Goal: Information Seeking & Learning: Learn about a topic

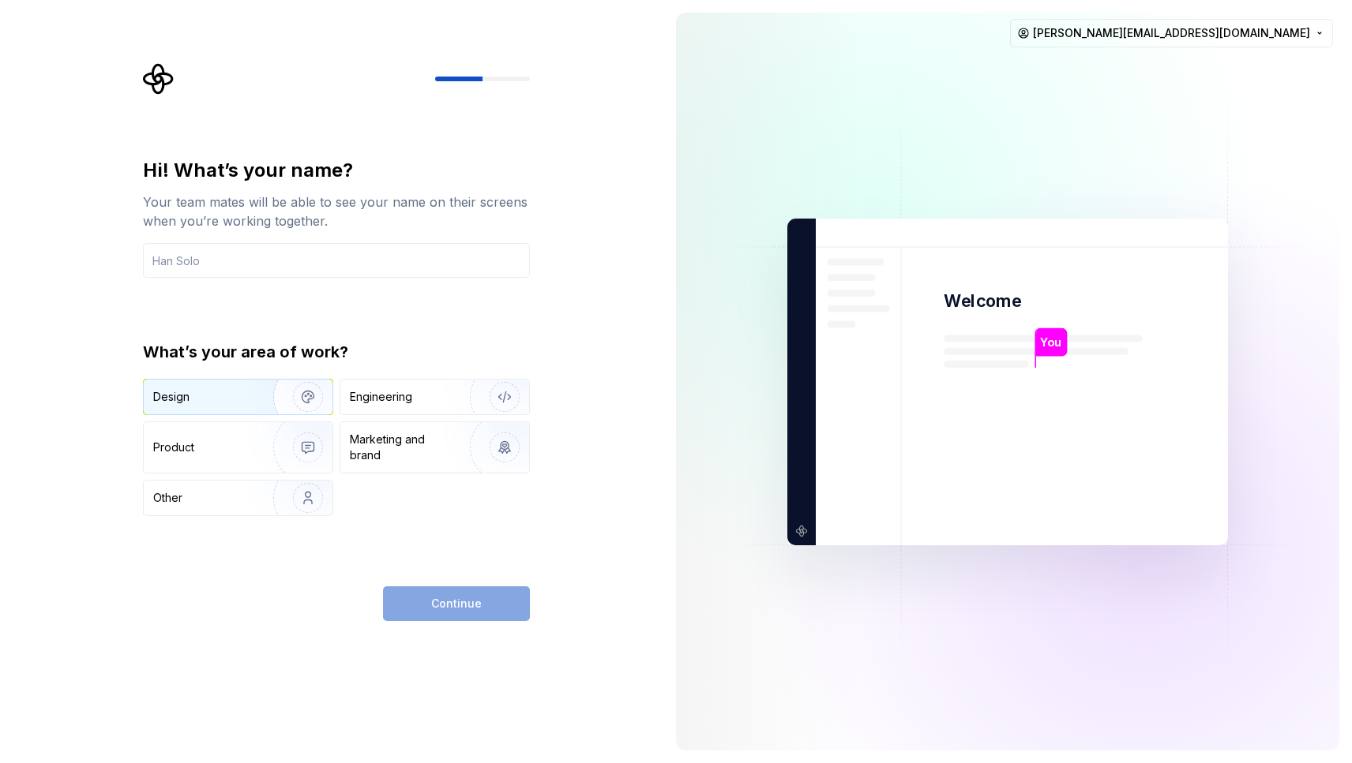
click at [232, 382] on div "Design" at bounding box center [238, 397] width 189 height 35
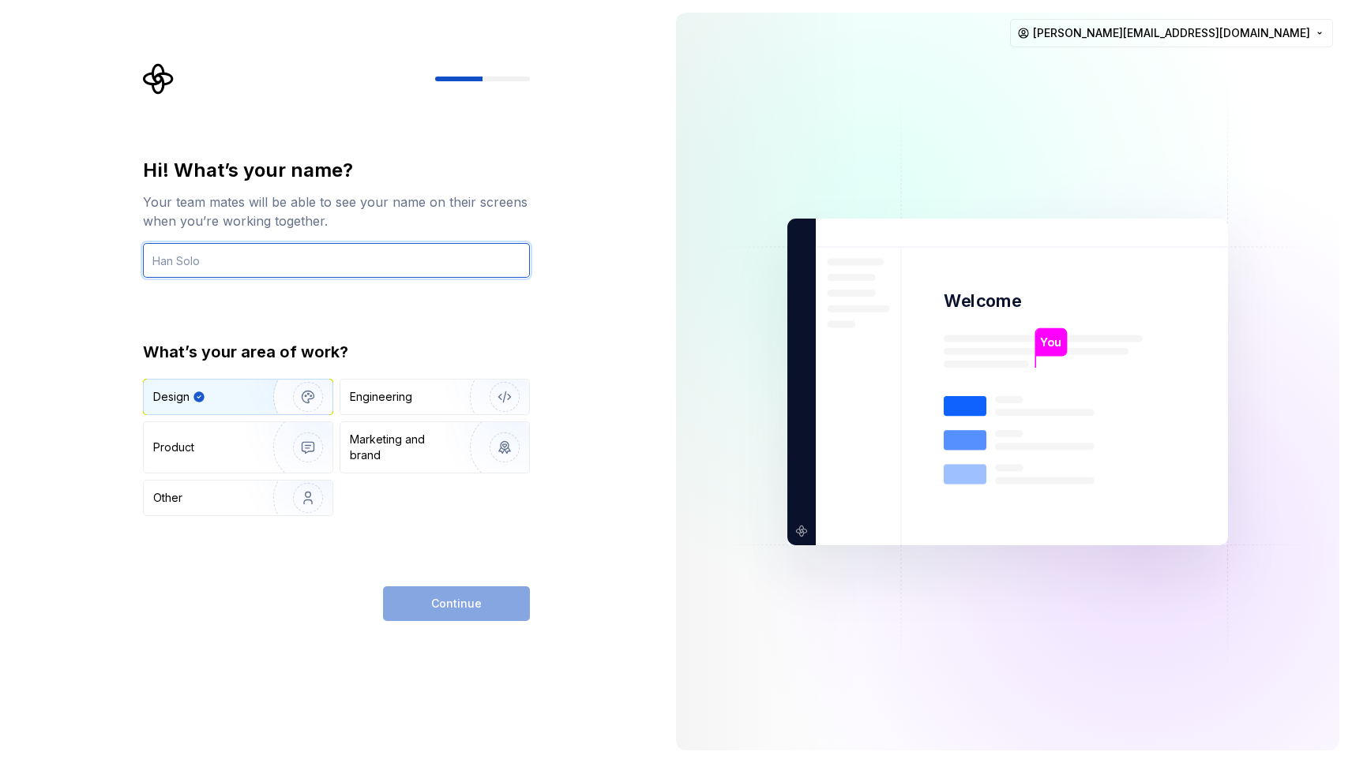
click at [227, 265] on input "text" at bounding box center [336, 260] width 387 height 35
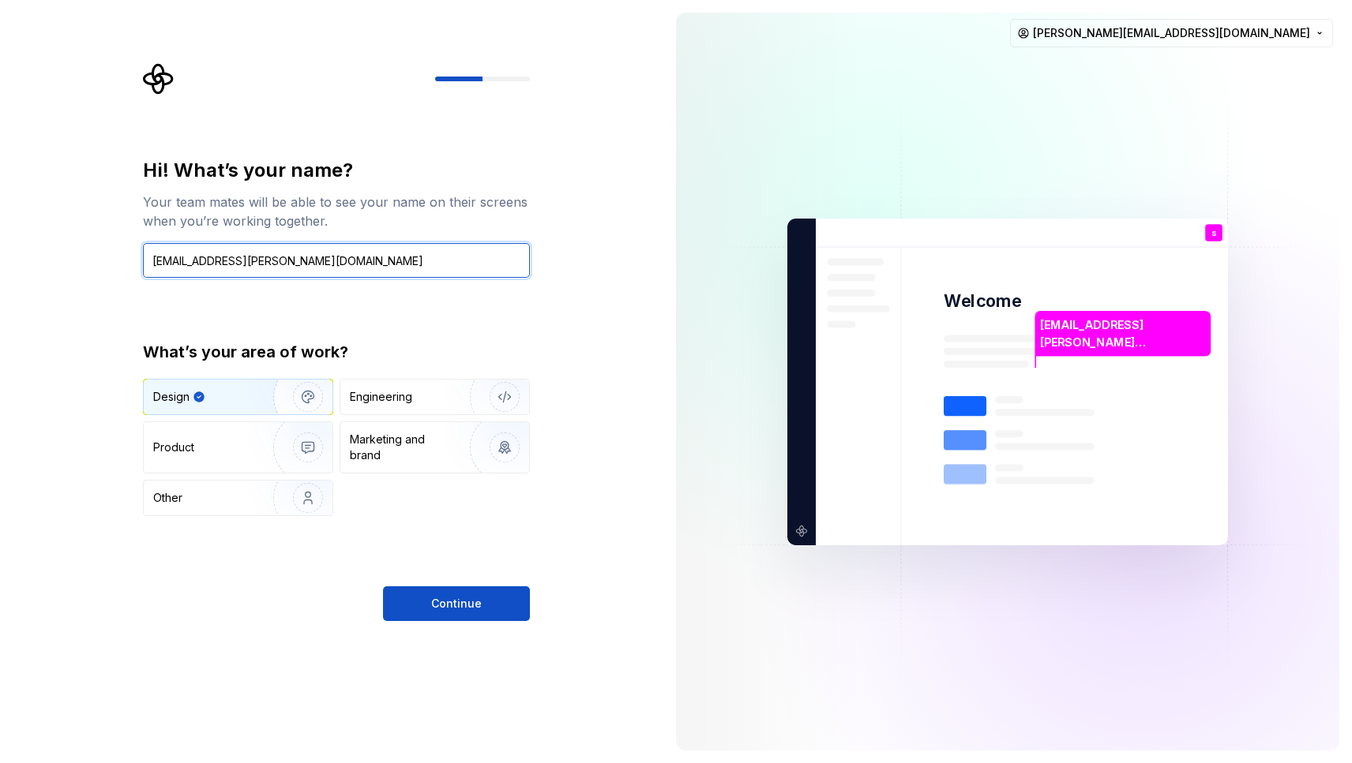
click at [189, 261] on input "[EMAIL_ADDRESS][PERSON_NAME][DOMAIN_NAME]" at bounding box center [336, 260] width 387 height 35
drag, startPoint x: 252, startPoint y: 263, endPoint x: 349, endPoint y: 263, distance: 97.1
click at [349, 263] on input "stefano [EMAIL_ADDRESS][DOMAIN_NAME]" at bounding box center [336, 260] width 387 height 35
drag, startPoint x: 156, startPoint y: 260, endPoint x: 148, endPoint y: 261, distance: 7.9
click at [148, 261] on input "[PERSON_NAME]" at bounding box center [336, 260] width 387 height 35
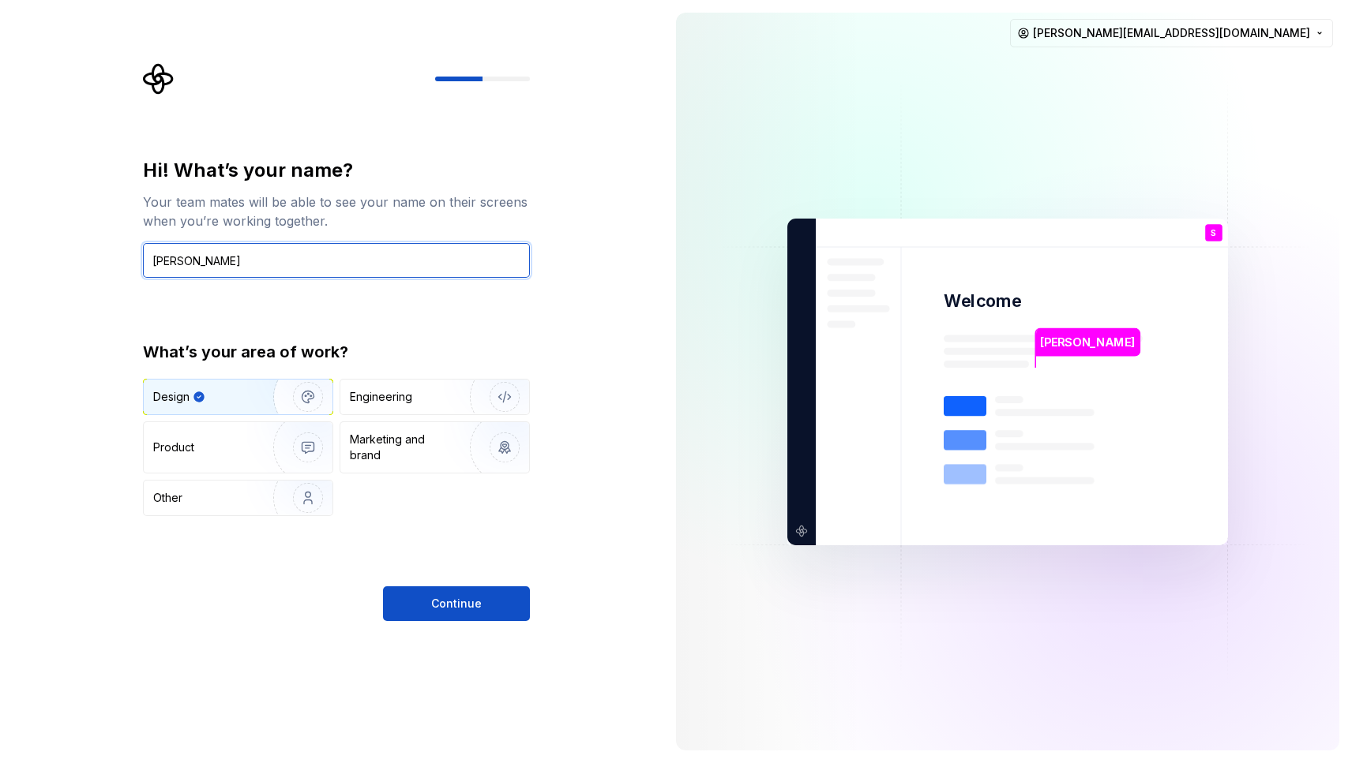
click at [201, 258] on input "[PERSON_NAME]" at bounding box center [336, 260] width 387 height 35
type input "[PERSON_NAME]"
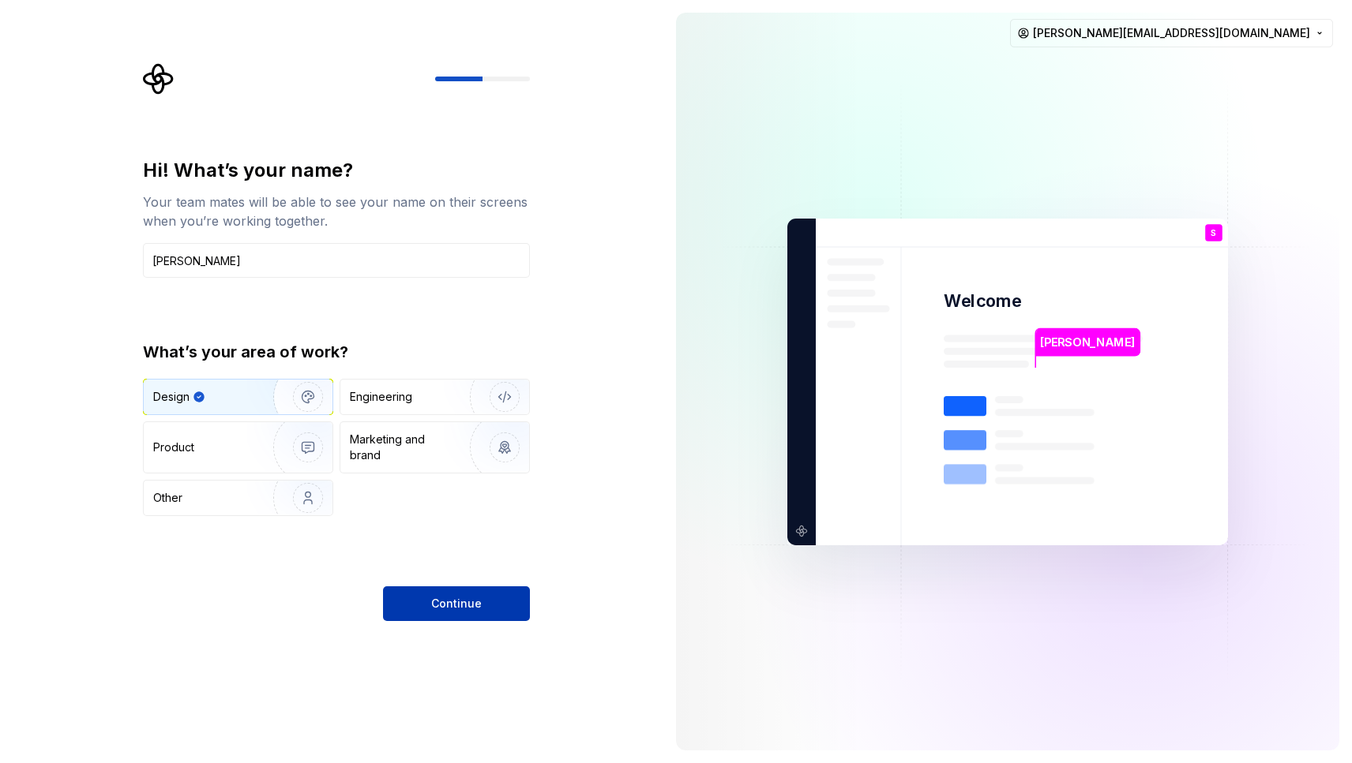
click at [448, 610] on span "Continue" at bounding box center [456, 604] width 51 height 16
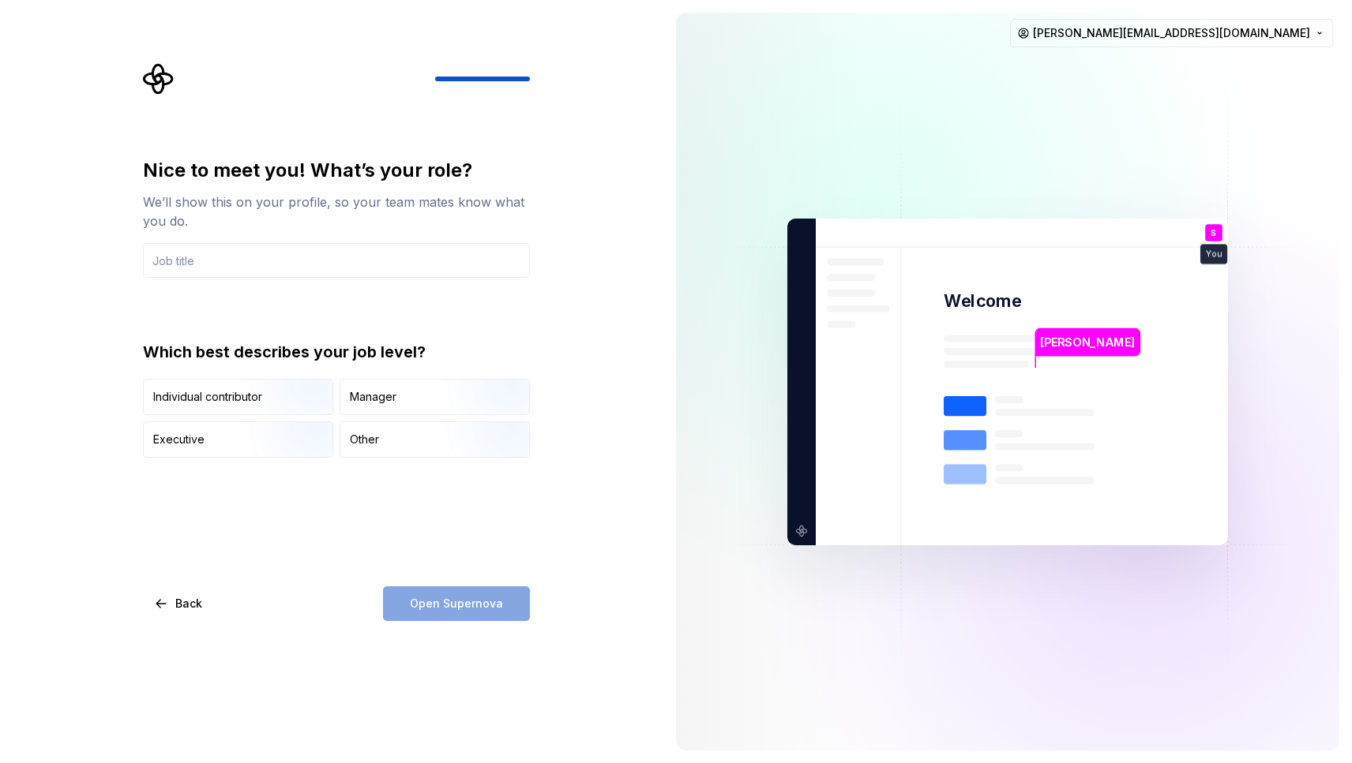
type input "UX UI Designer"
click at [478, 602] on div "Open Supernova" at bounding box center [456, 604] width 147 height 35
click at [249, 396] on img "button" at bounding box center [294, 417] width 101 height 106
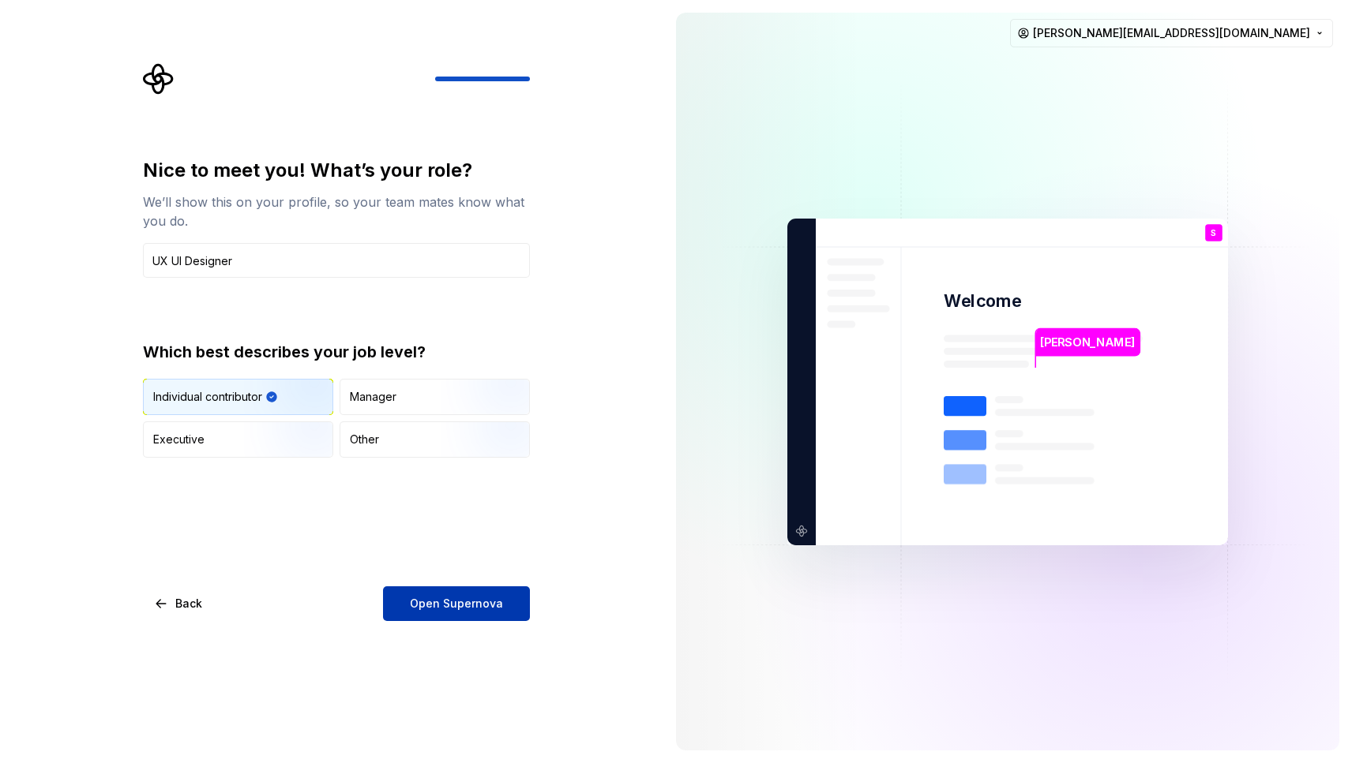
click at [449, 602] on span "Open Supernova" at bounding box center [456, 604] width 93 height 16
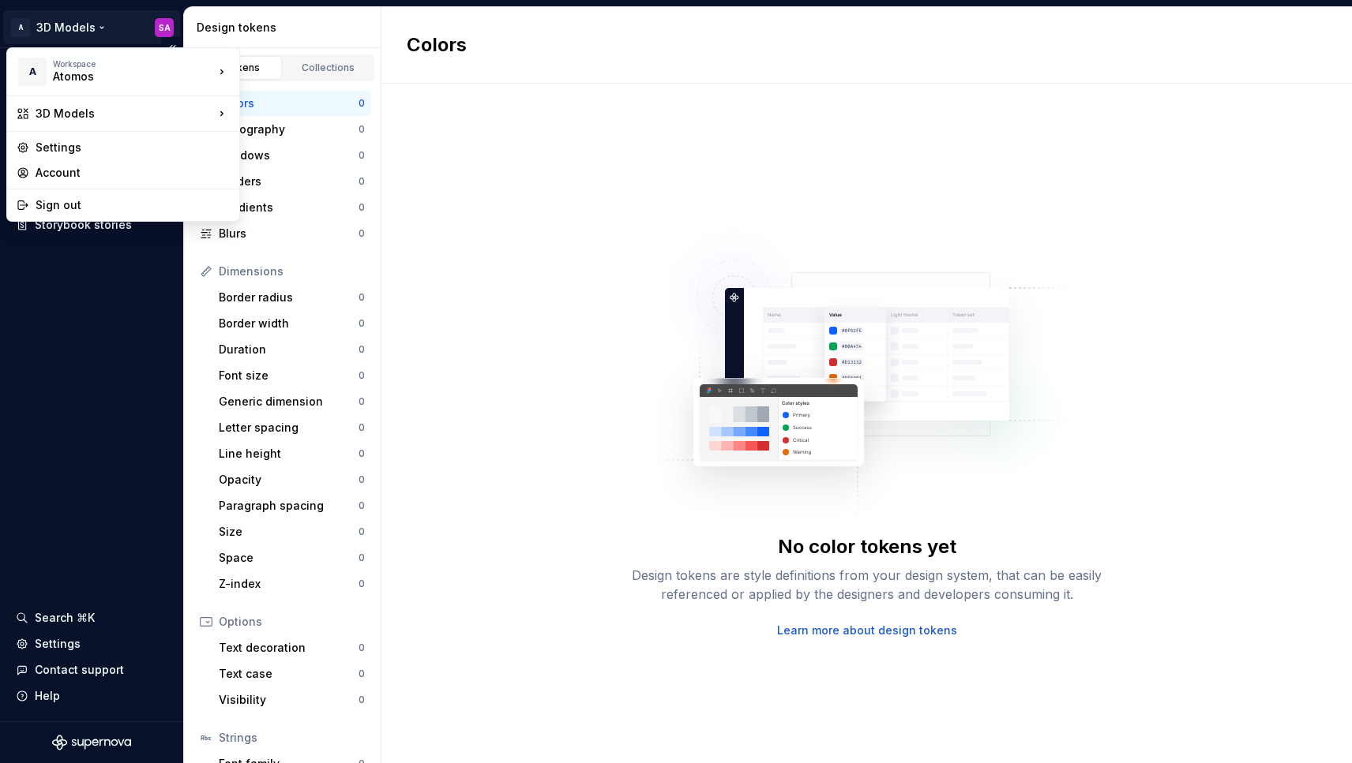
click at [89, 27] on html "A 3D Models SA Documentation Design system data Design tokens Components Assets…" at bounding box center [676, 381] width 1352 height 763
click at [319, 92] on div "One Platform" at bounding box center [316, 95] width 103 height 16
click at [89, 27] on html "OP HxGN Launcher SA Documentation Design system data Design tokens Components A…" at bounding box center [676, 381] width 1352 height 763
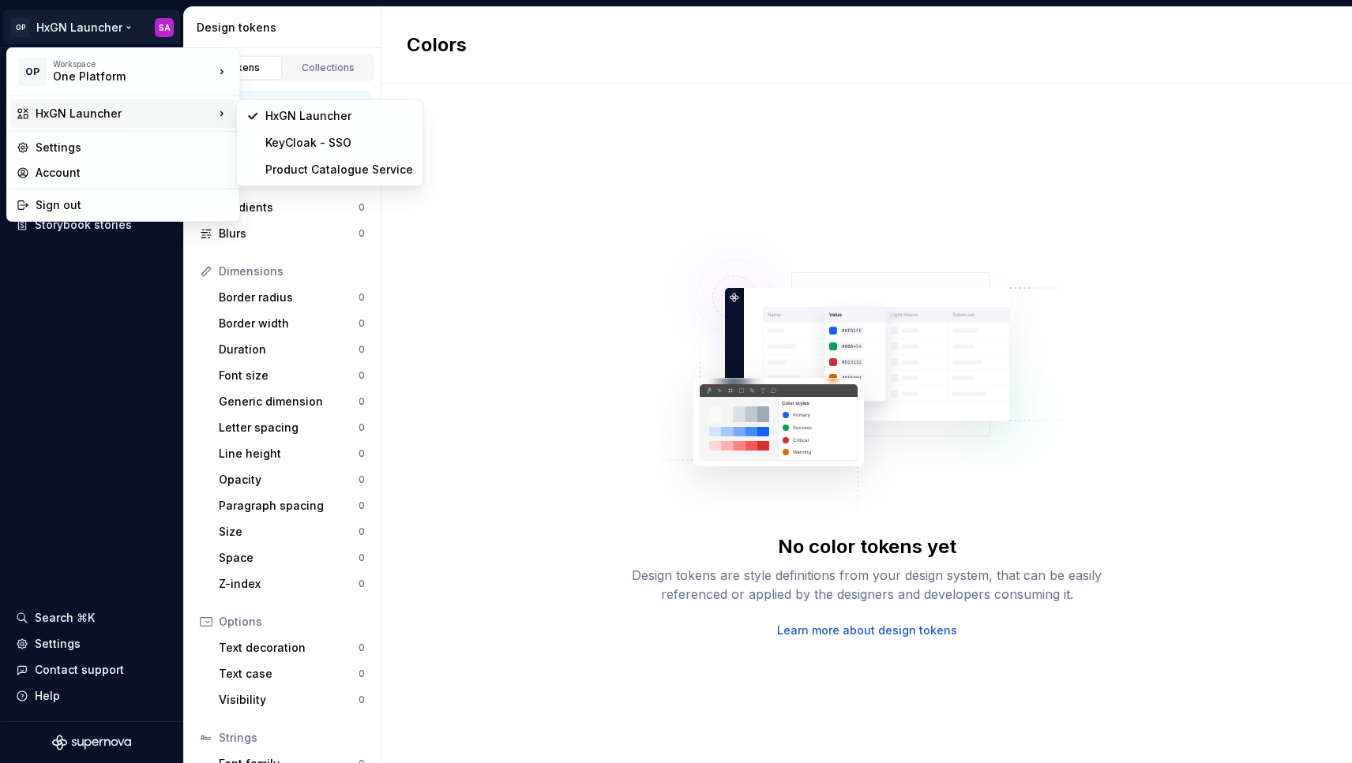
click at [508, 147] on html "OP HxGN Launcher SA Documentation Design system data Design tokens Components A…" at bounding box center [676, 381] width 1352 height 763
click at [110, 32] on html "OP HxGN Launcher SA Documentation Design system data Design tokens Components A…" at bounding box center [676, 381] width 1352 height 763
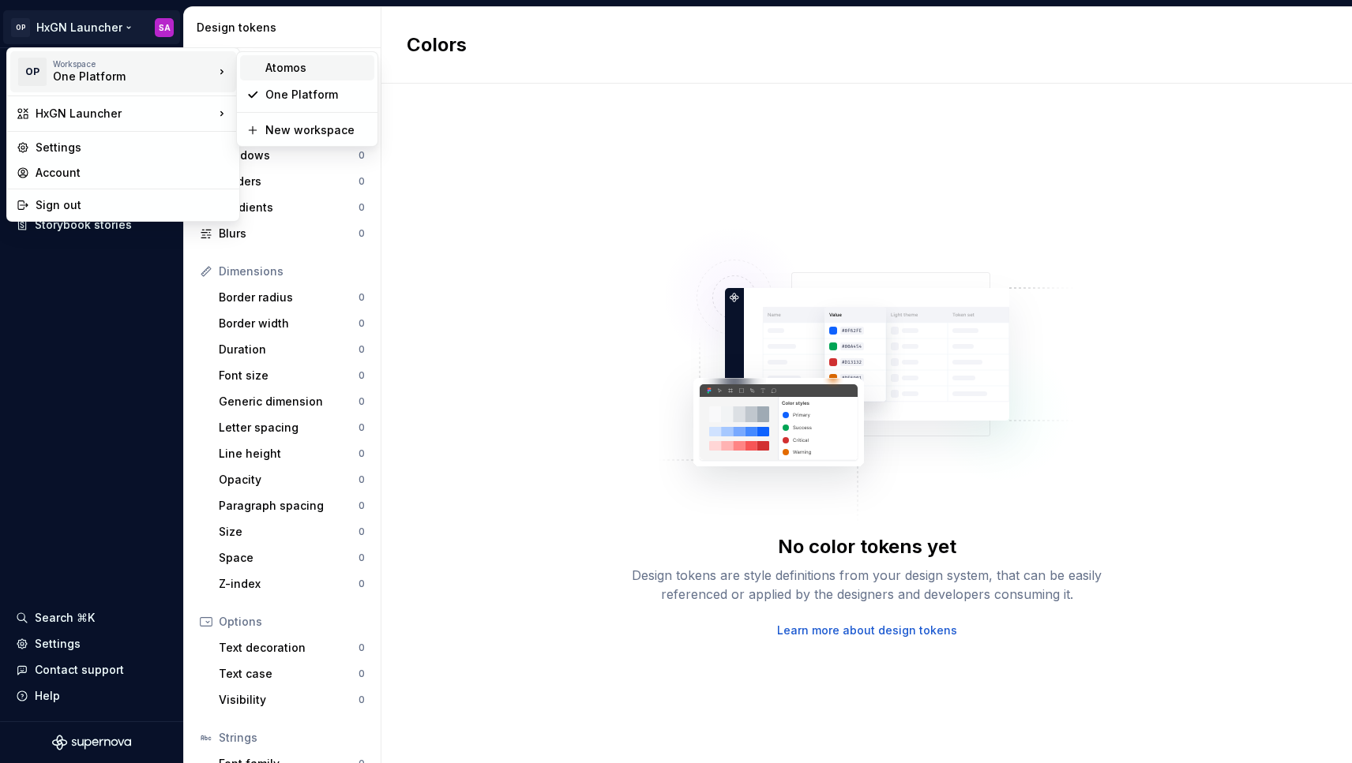
click at [294, 77] on div "Atomos" at bounding box center [307, 67] width 134 height 25
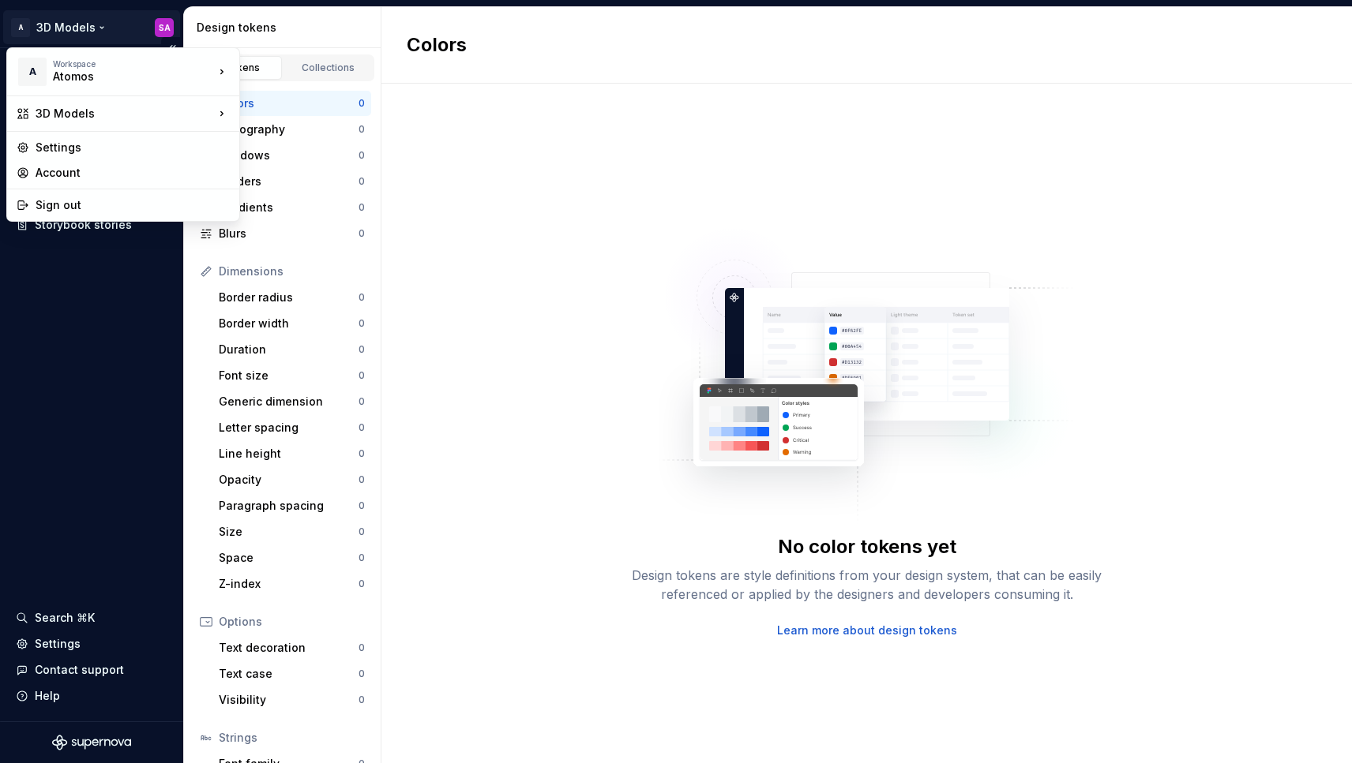
click at [96, 29] on html "A 3D Models SA Documentation Design system data Design tokens Components Assets…" at bounding box center [676, 381] width 1352 height 763
click at [336, 173] on div "Atomix" at bounding box center [334, 170] width 138 height 16
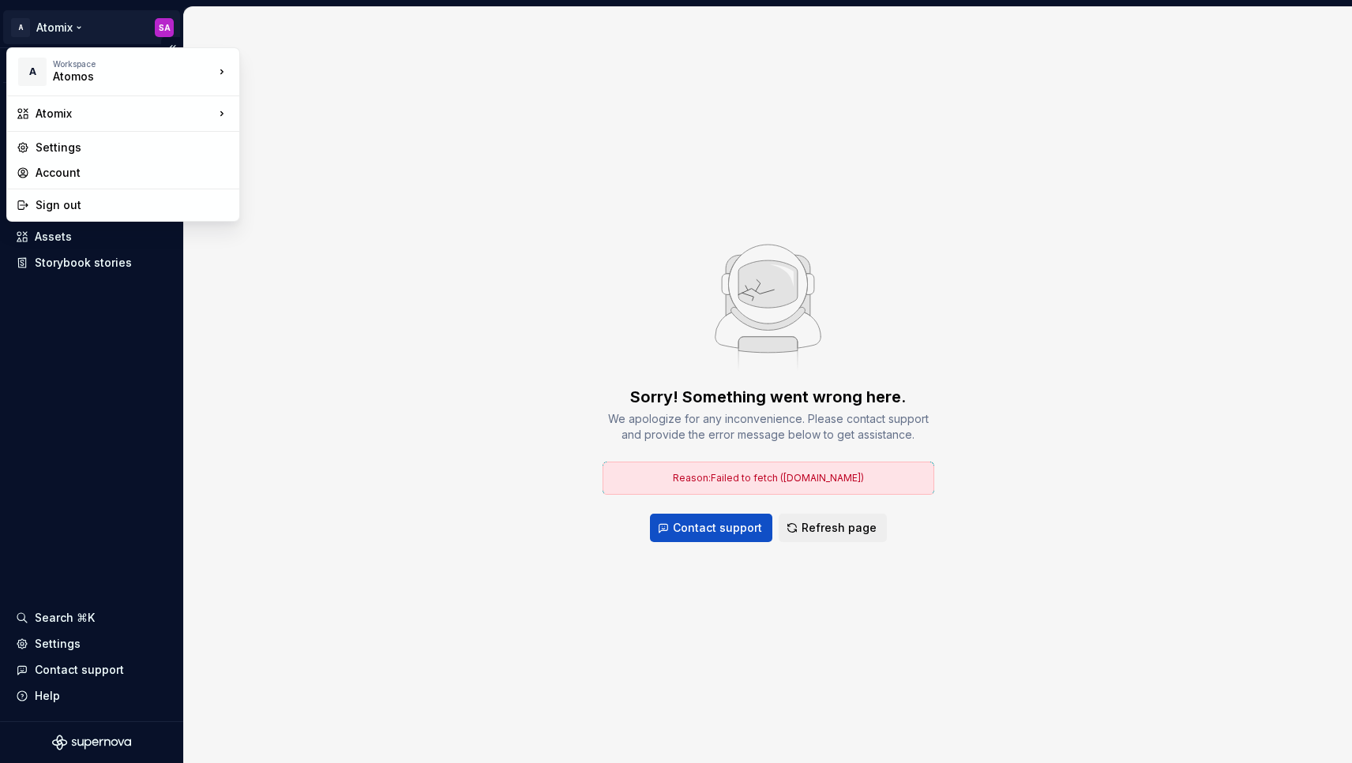
click at [64, 27] on html "A Atomix SA Version Current draft Documentation Dataset Default Design tokens C…" at bounding box center [676, 381] width 1352 height 763
click at [100, 86] on div "A Workspace Atomos" at bounding box center [115, 71] width 197 height 41
click at [312, 196] on div "Atomizer" at bounding box center [334, 197] width 138 height 16
click at [68, 33] on html "A Atomizer SA Documentation Design system data Design tokens Components Assets …" at bounding box center [676, 381] width 1352 height 763
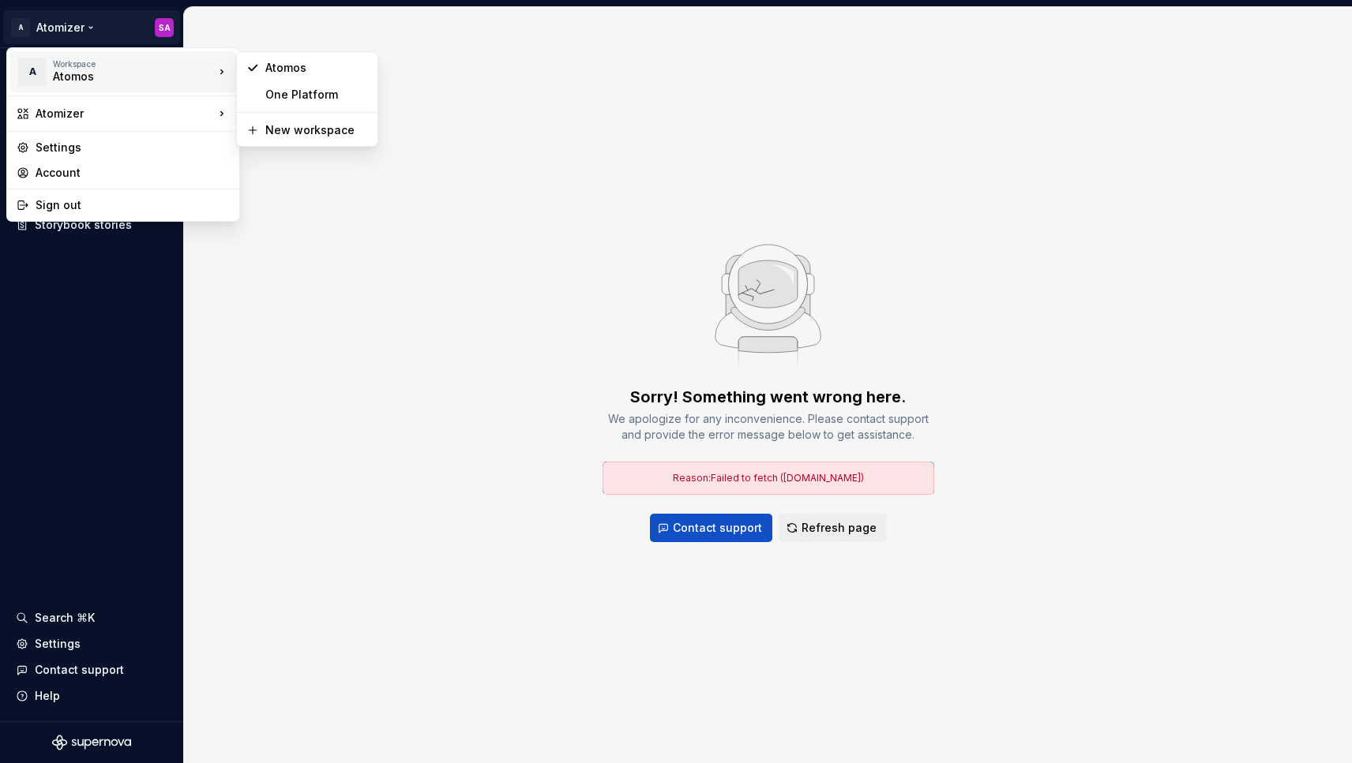
click at [111, 73] on div "Atomos" at bounding box center [120, 77] width 134 height 16
click at [318, 95] on div "One Platform" at bounding box center [316, 95] width 103 height 16
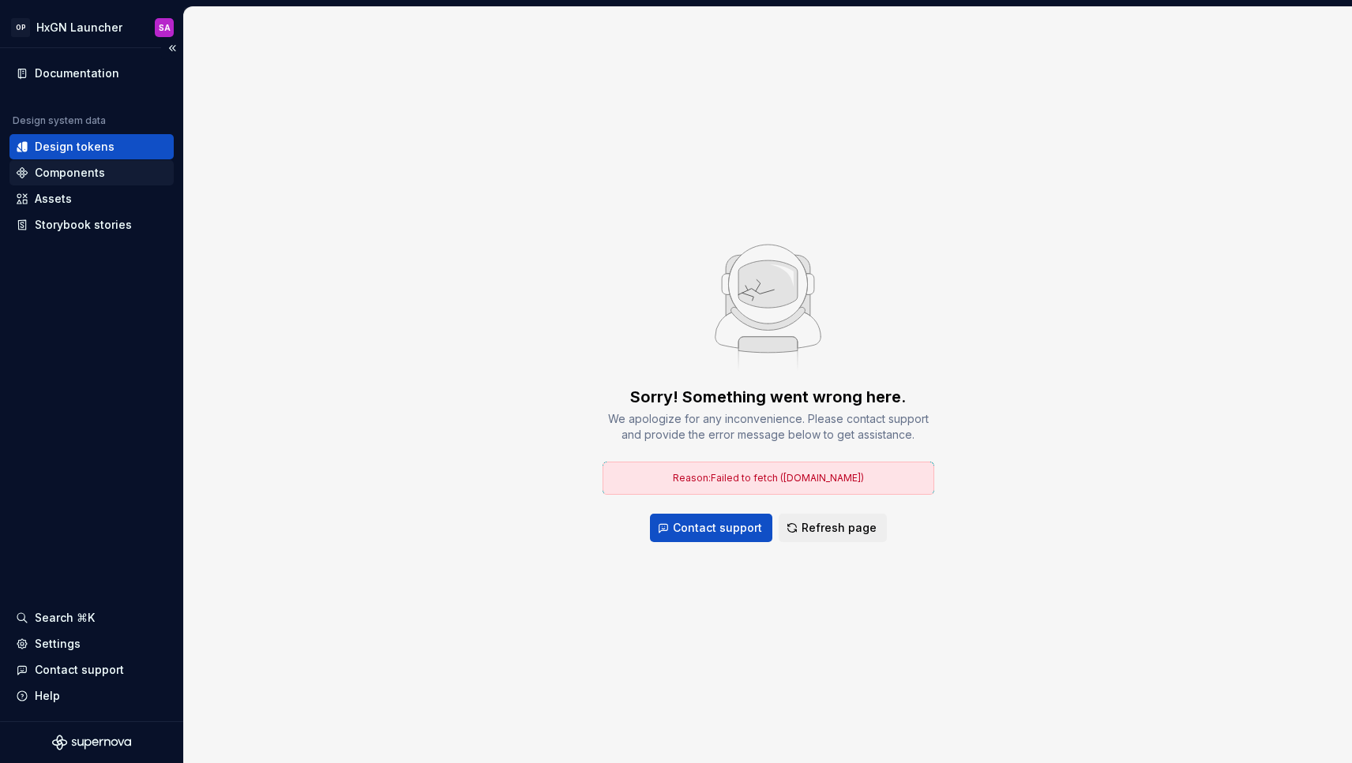
click at [78, 176] on div "Components" at bounding box center [70, 173] width 70 height 16
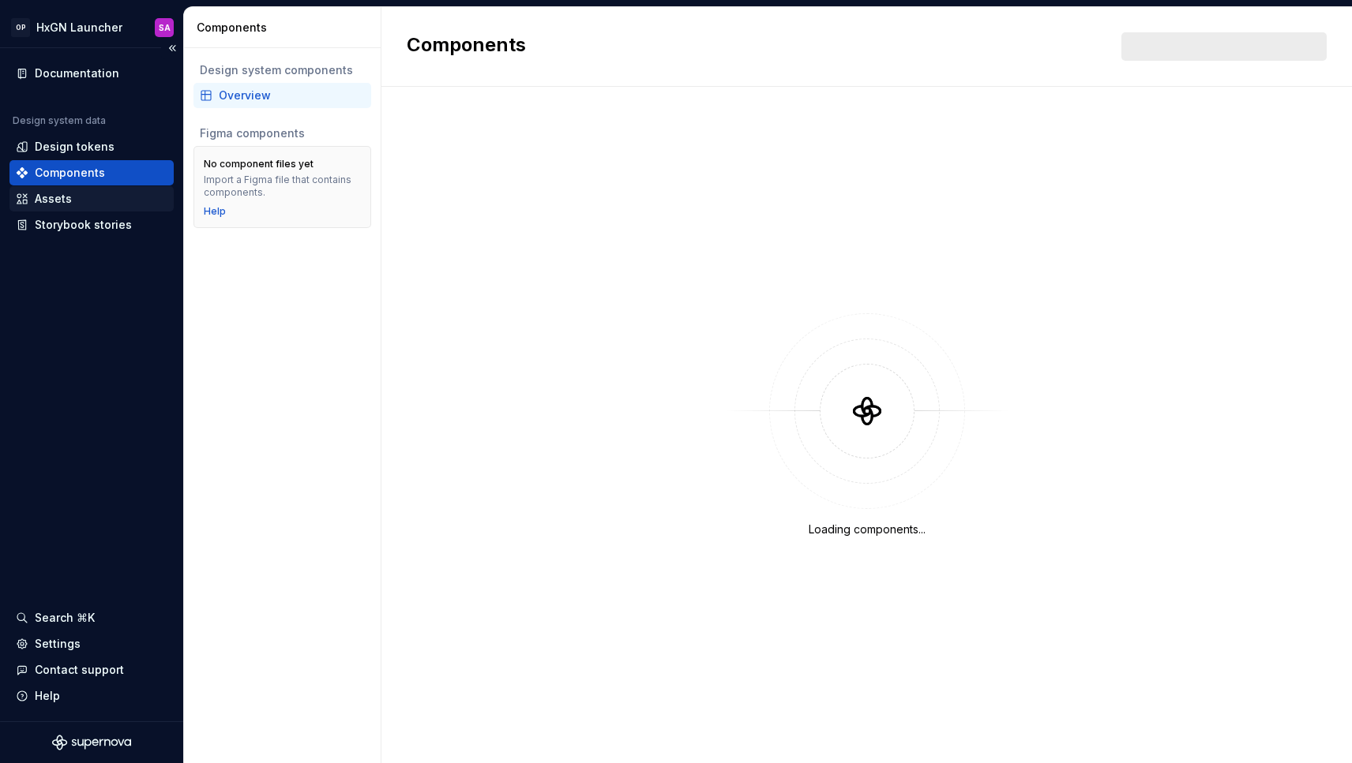
click at [77, 197] on div "Assets" at bounding box center [92, 199] width 152 height 16
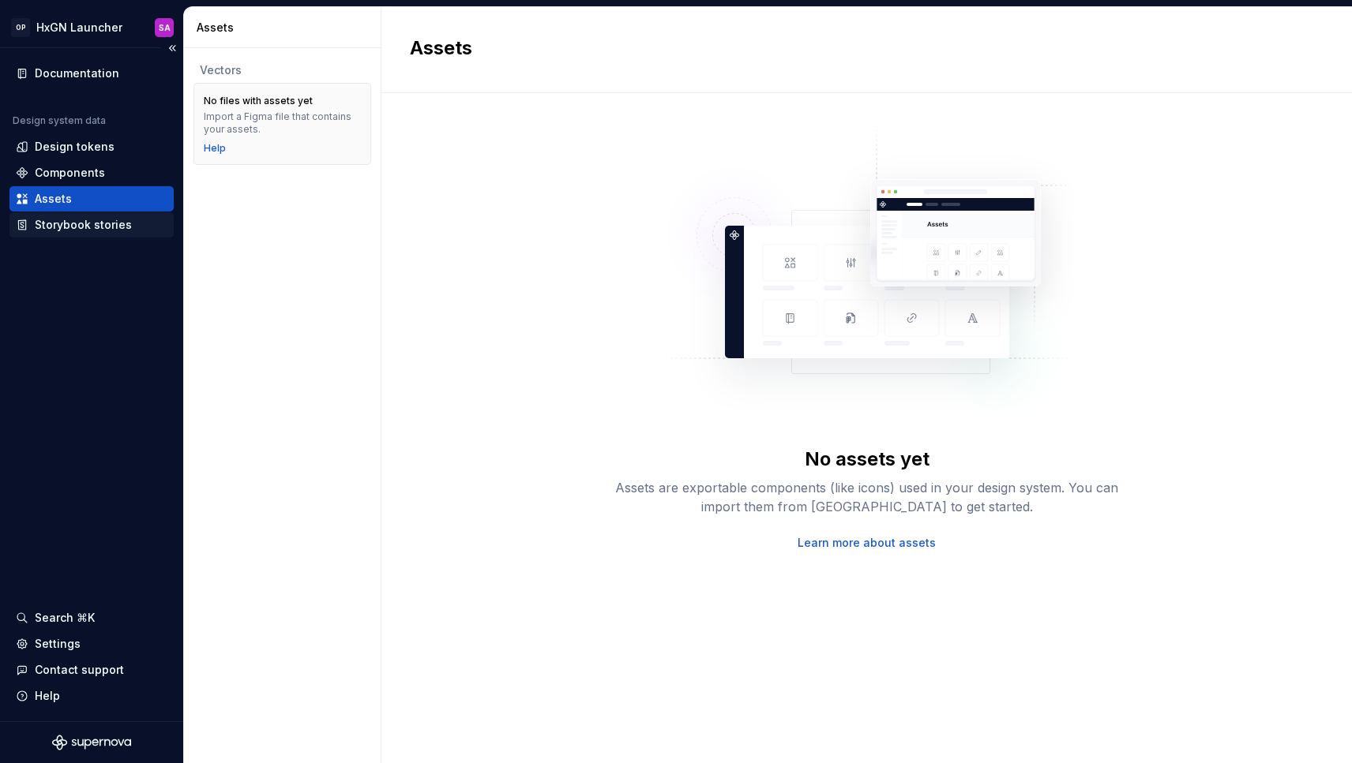
click at [80, 224] on div "Storybook stories" at bounding box center [83, 225] width 97 height 16
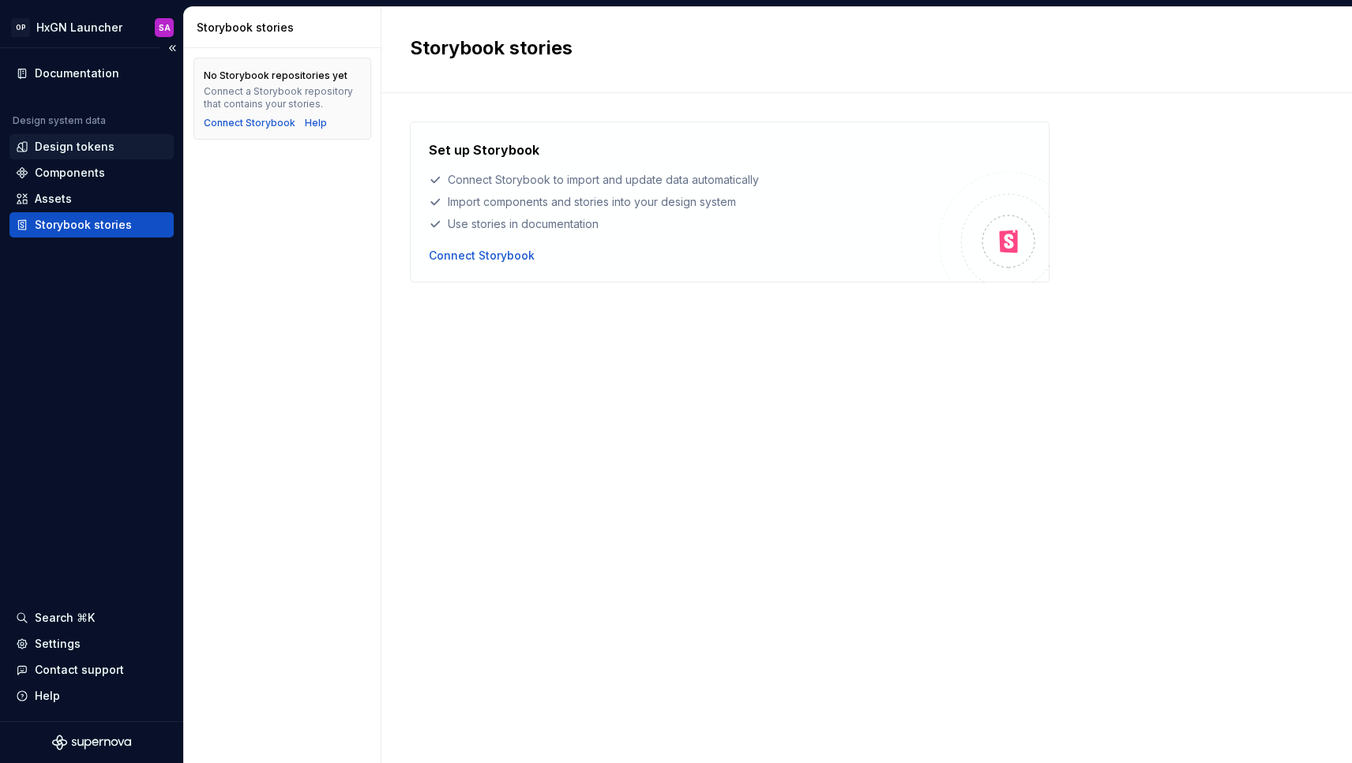
click at [63, 152] on div "Design tokens" at bounding box center [75, 147] width 80 height 16
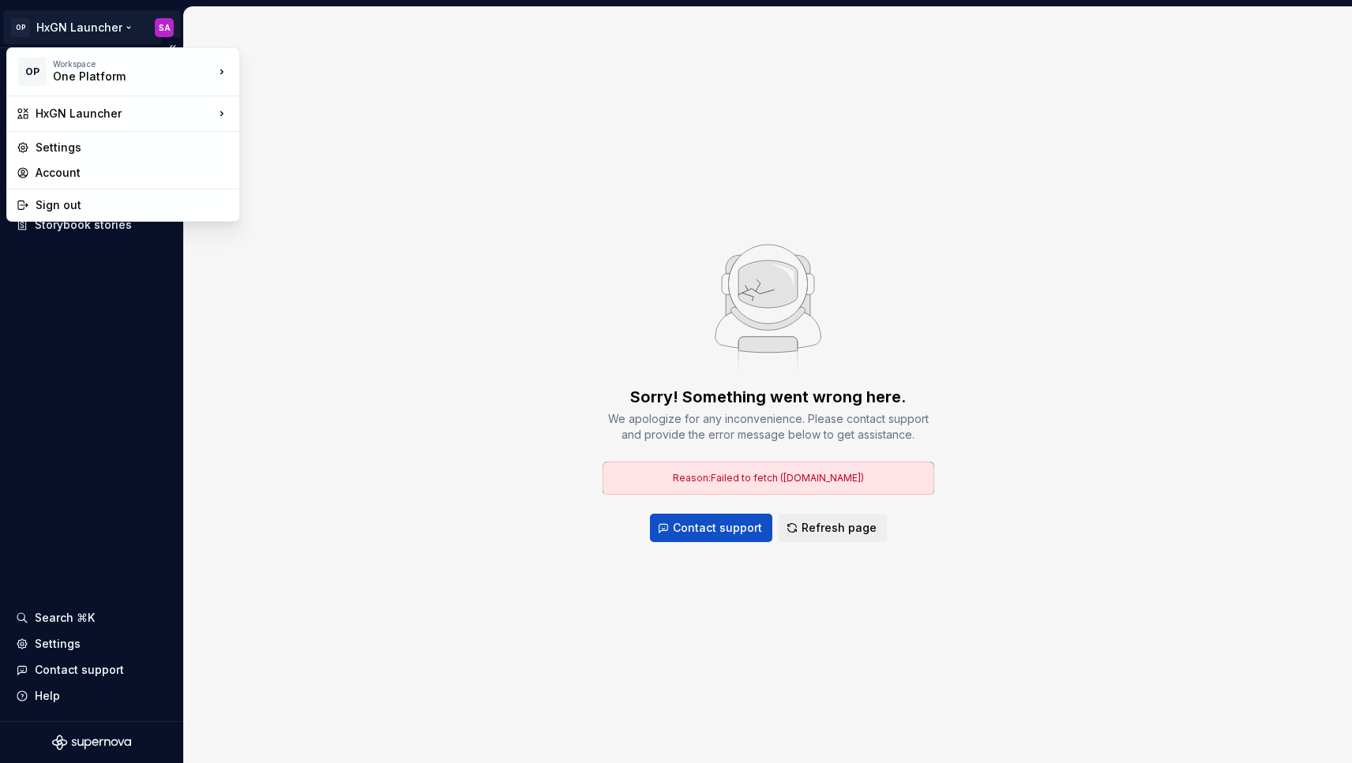
click at [84, 21] on html "OP HxGN Launcher SA Documentation Design system data Design tokens Components A…" at bounding box center [676, 381] width 1352 height 763
click at [415, 261] on html "OP HxGN Launcher SA Documentation Design system data Design tokens Components A…" at bounding box center [676, 381] width 1352 height 763
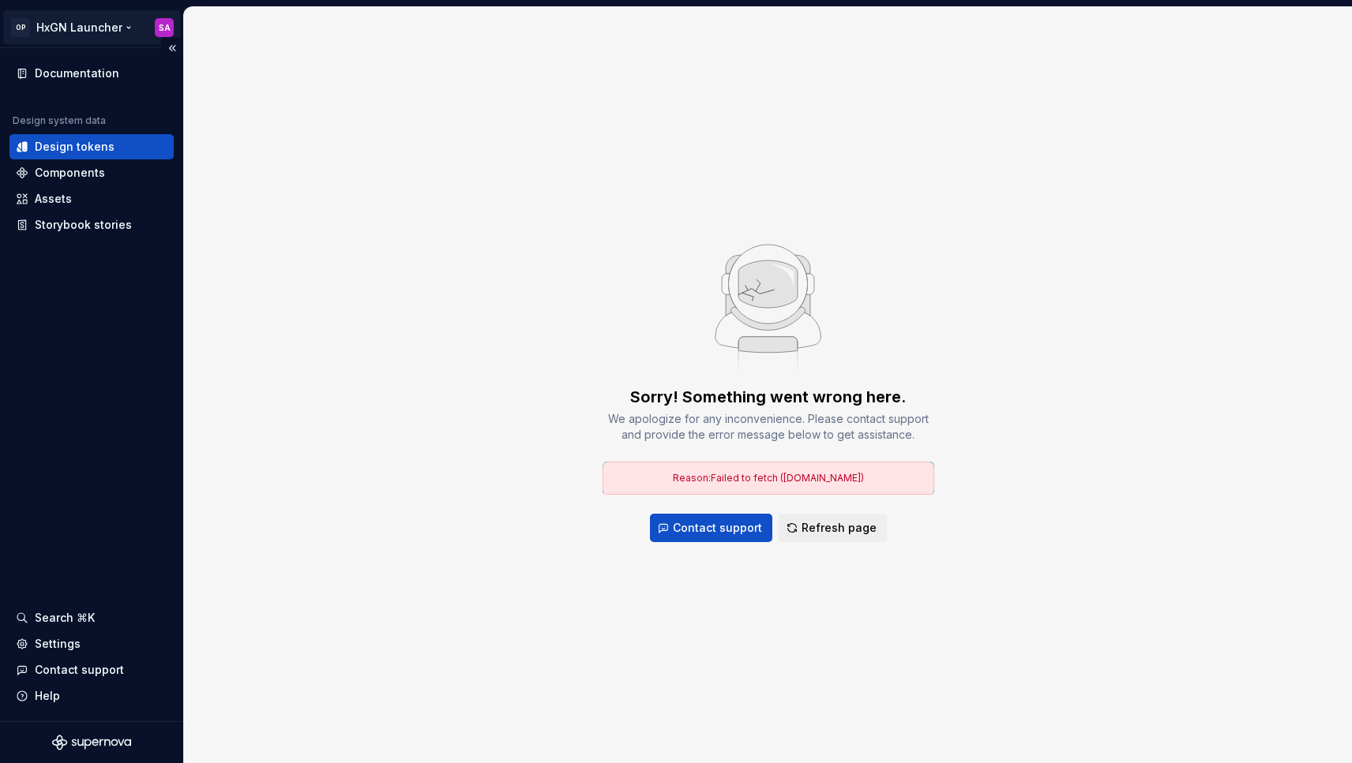
click at [112, 18] on html "OP HxGN Launcher SA Documentation Design system data Design tokens Components A…" at bounding box center [676, 381] width 1352 height 763
